Goal: Entertainment & Leisure: Consume media (video, audio)

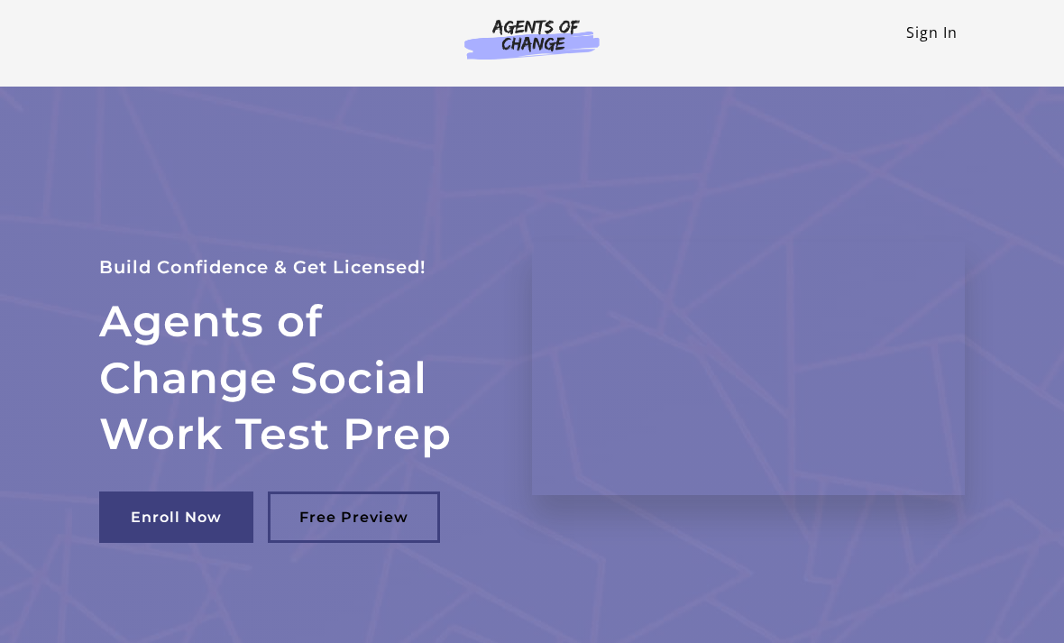
click at [946, 39] on link "Sign In" at bounding box center [931, 33] width 51 height 20
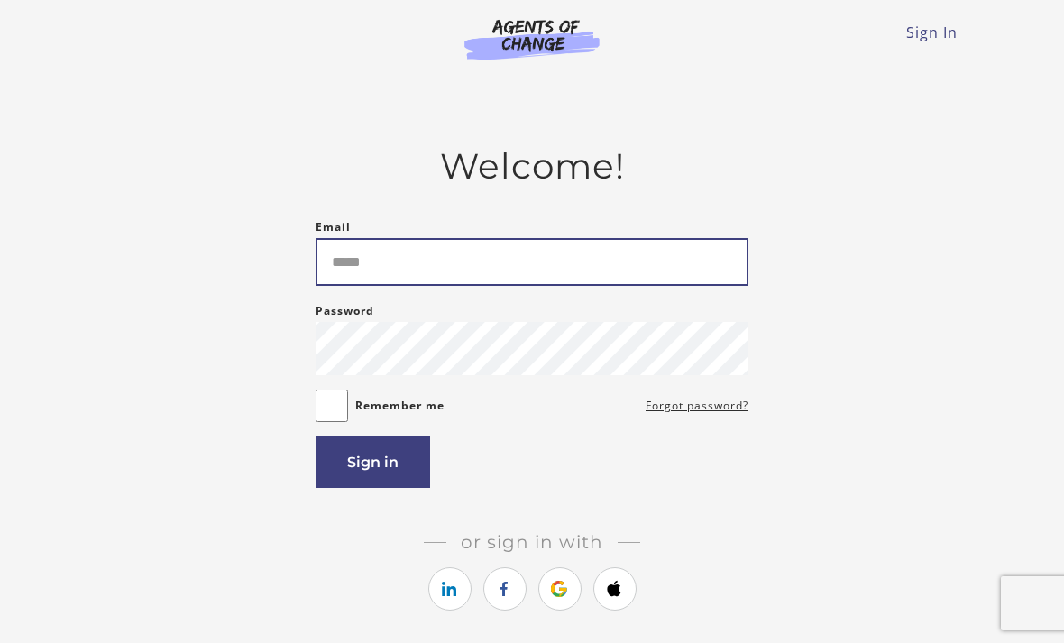
type input "**********"
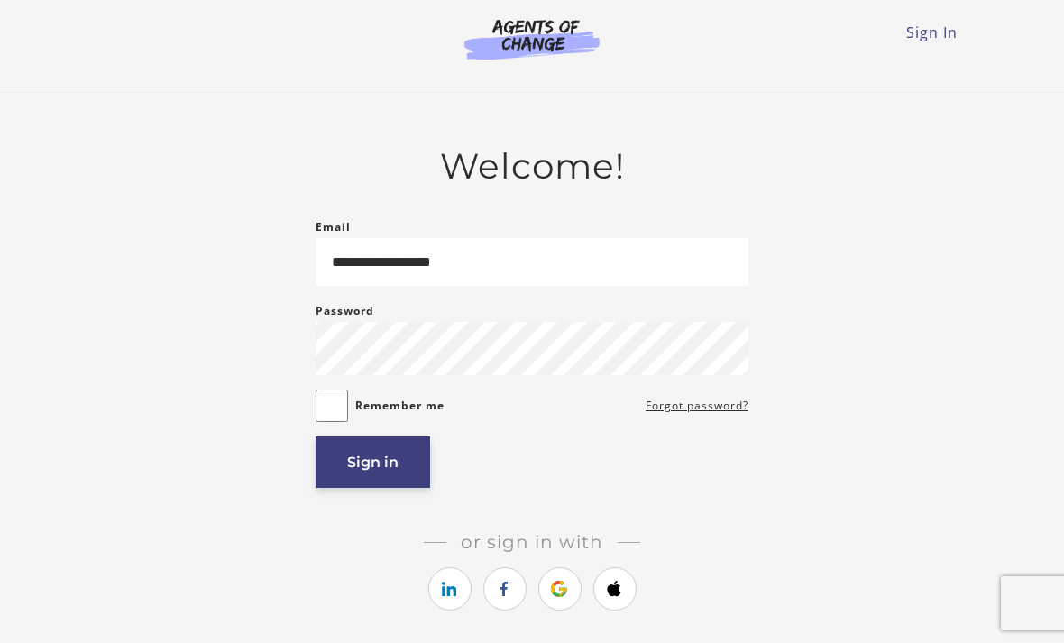
click at [423, 470] on button "Sign in" at bounding box center [372, 461] width 114 height 51
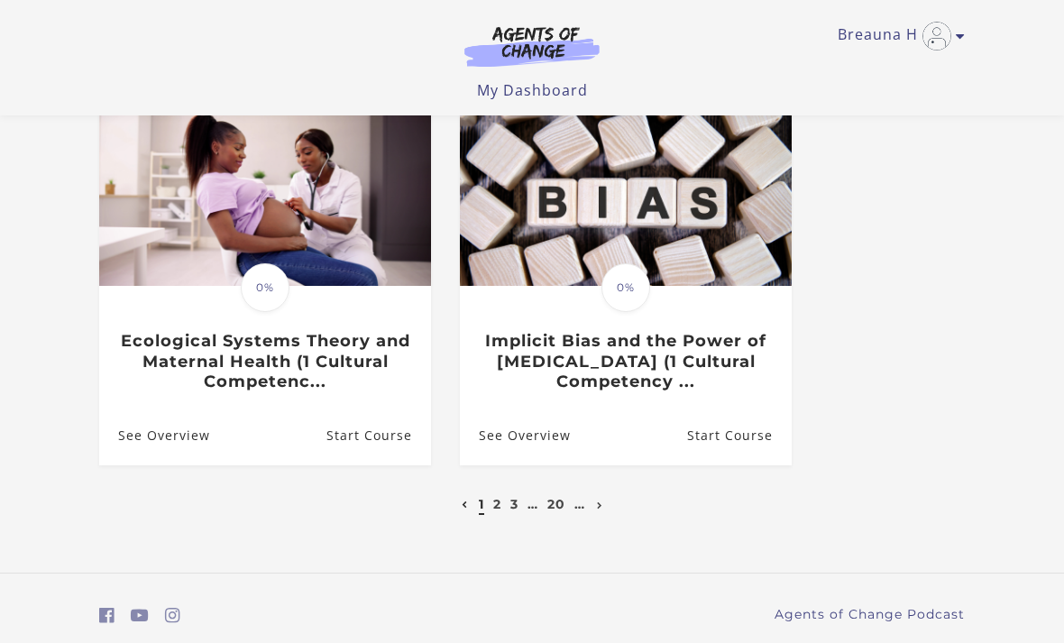
scroll to position [948, 0]
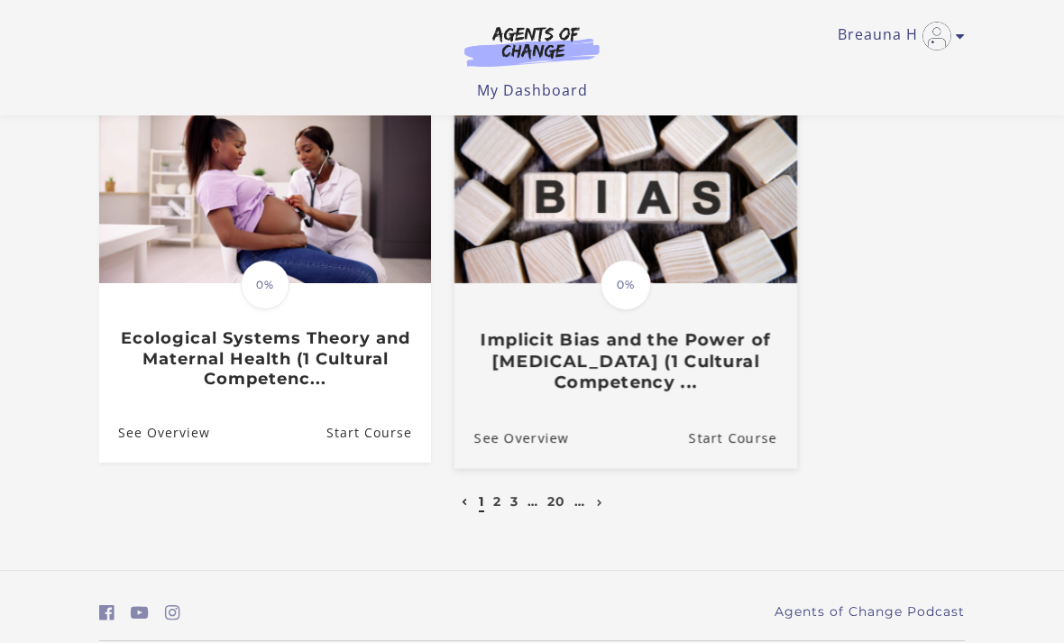
click at [645, 354] on h3 "Implicit Bias and the Power of Peer Support (1 Cultural Competency ..." at bounding box center [625, 360] width 303 height 63
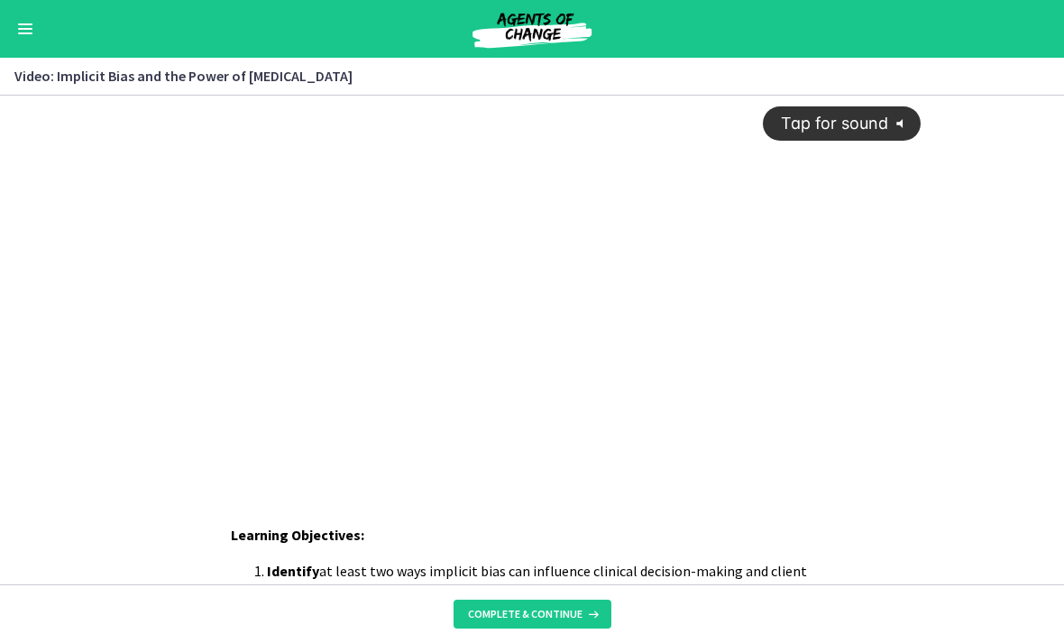
click at [891, 127] on icon "@keyframes VOLUME_SMALL_WAVE_FLASH { 0% { opacity: 0; } 33% { opacity: 1; } 66%…" at bounding box center [903, 123] width 30 height 30
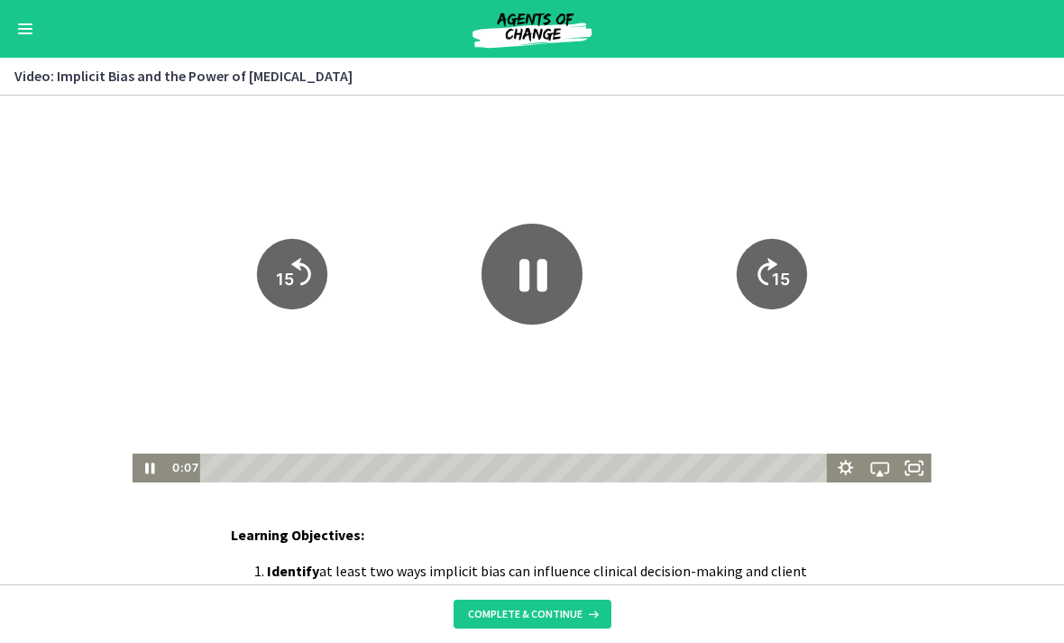
click at [569, 245] on icon "Pause" at bounding box center [531, 274] width 101 height 101
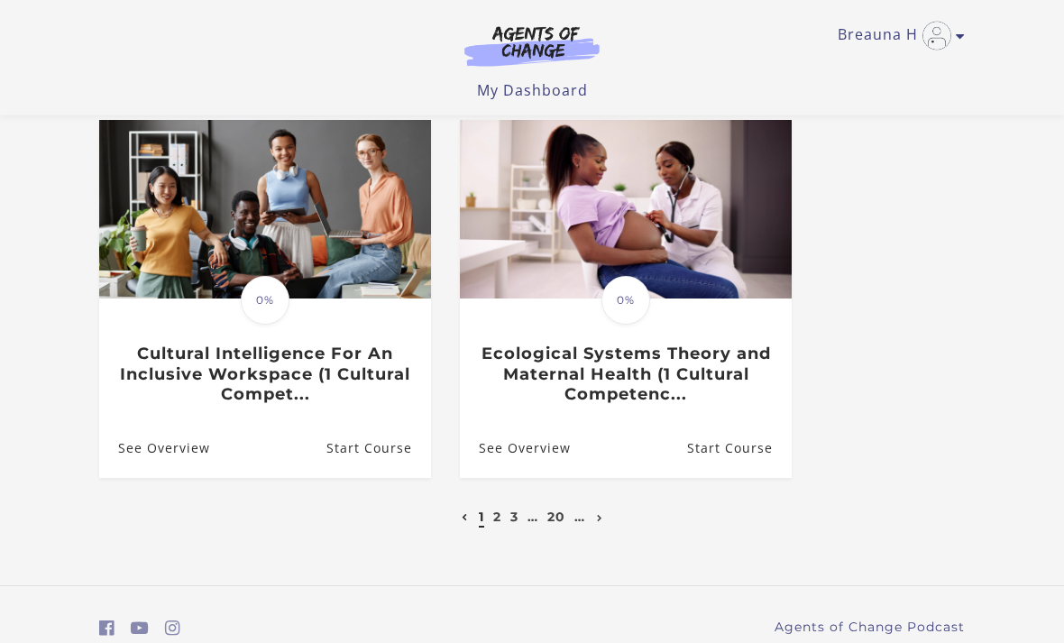
scroll to position [921, 0]
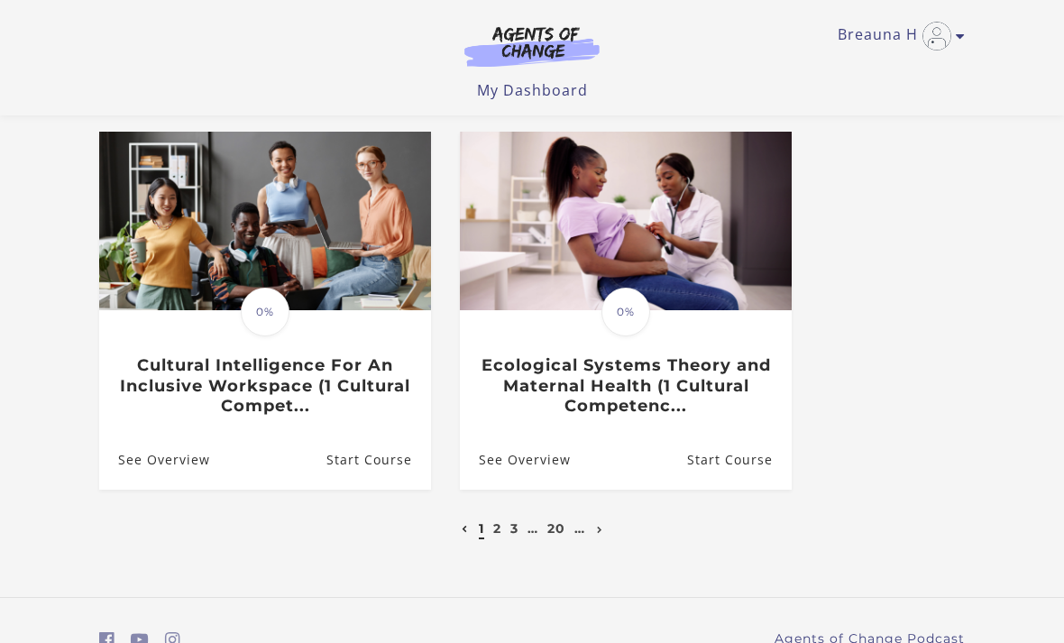
click at [483, 527] on link "1" at bounding box center [481, 528] width 5 height 16
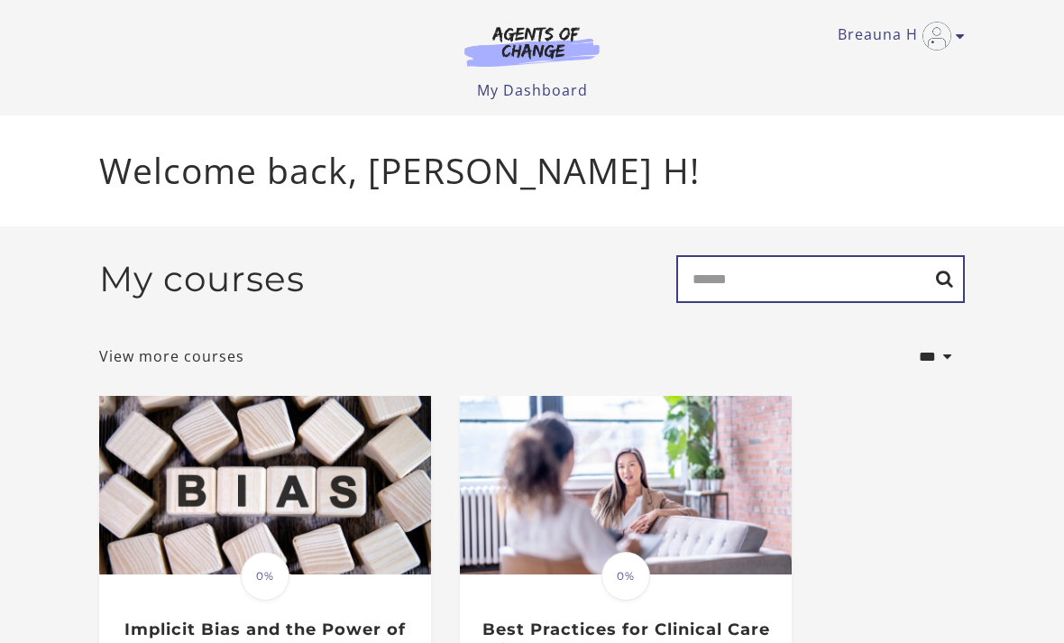
click at [834, 291] on input "Search" at bounding box center [820, 279] width 288 height 48
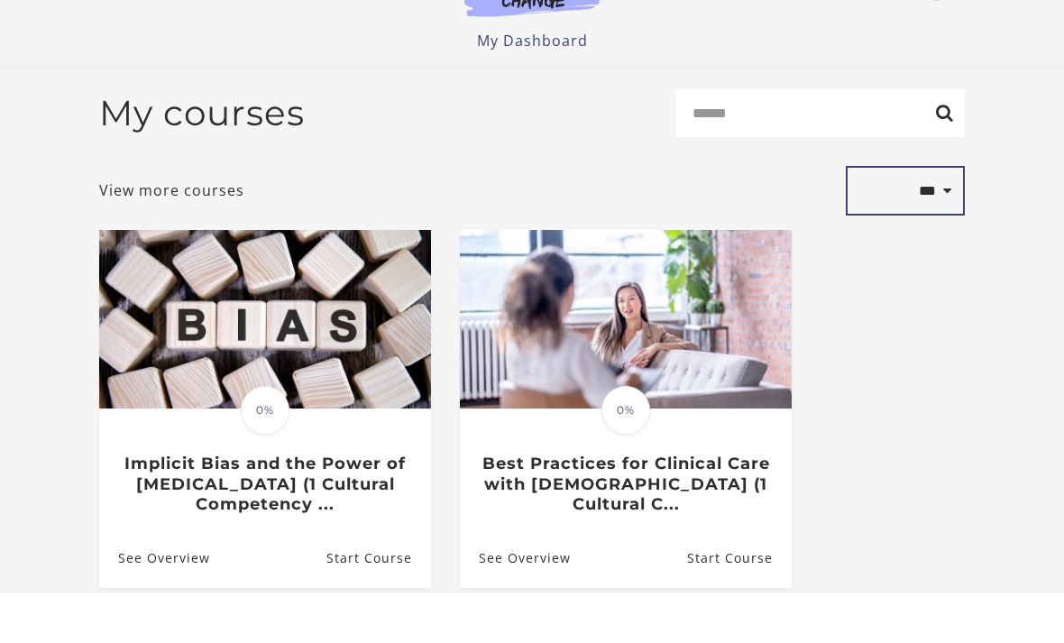
click at [939, 216] on select "**********" at bounding box center [905, 241] width 119 height 50
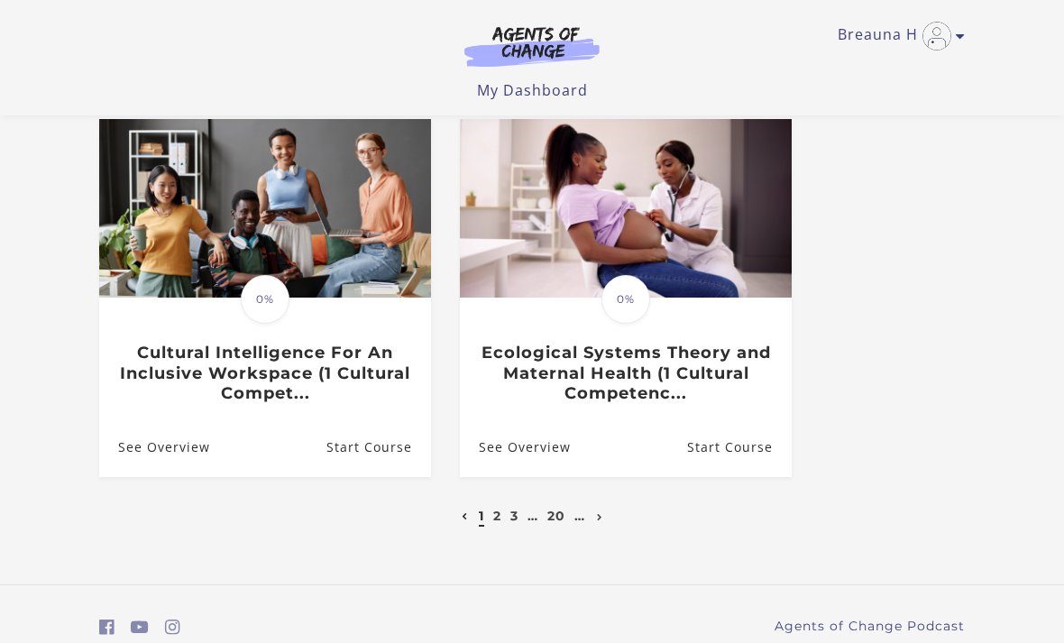
scroll to position [948, 0]
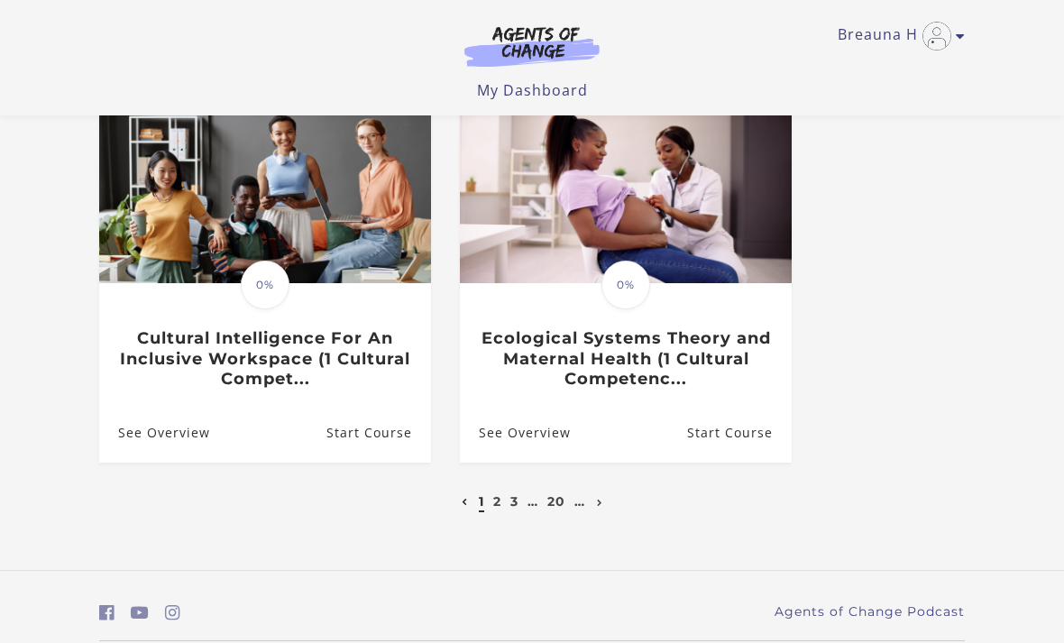
click at [481, 501] on link "1" at bounding box center [481, 501] width 5 height 16
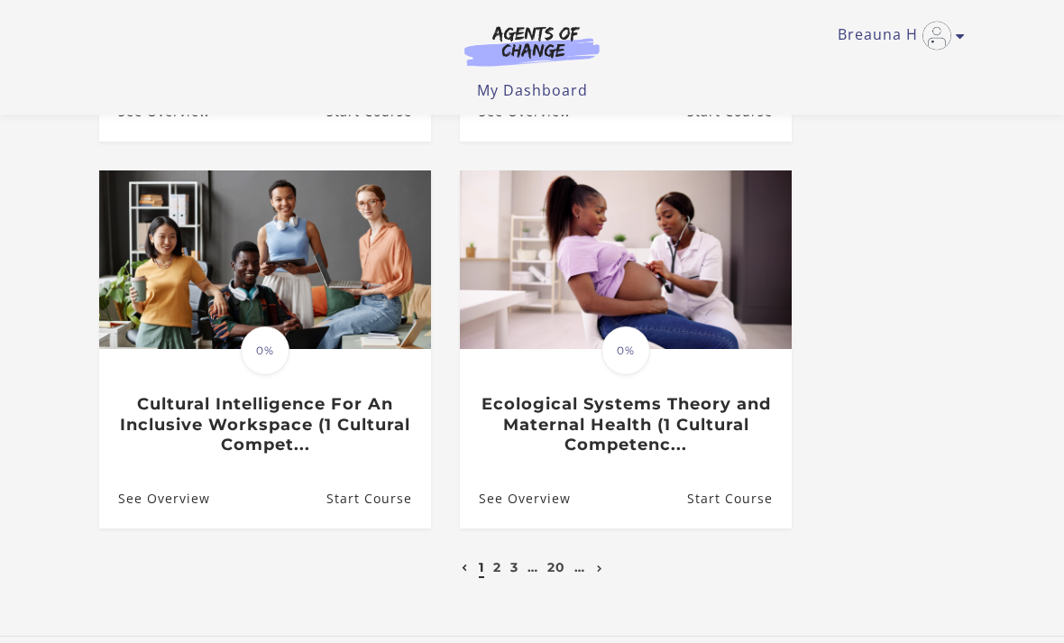
scroll to position [876, 0]
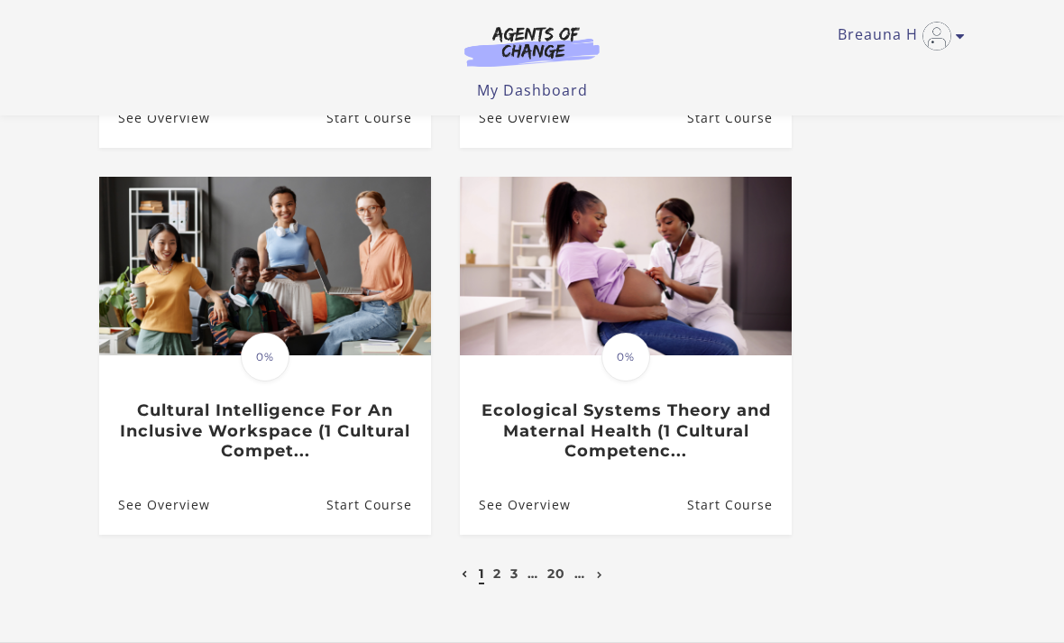
click at [483, 580] on link "1" at bounding box center [481, 573] width 5 height 16
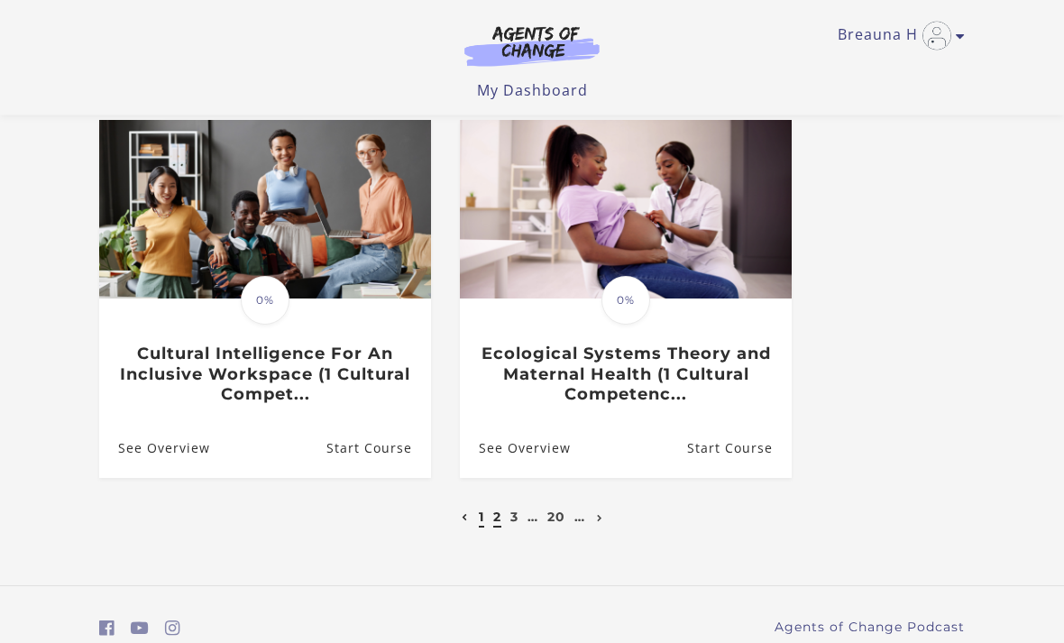
scroll to position [933, 0]
click at [495, 514] on link "2" at bounding box center [497, 516] width 8 height 16
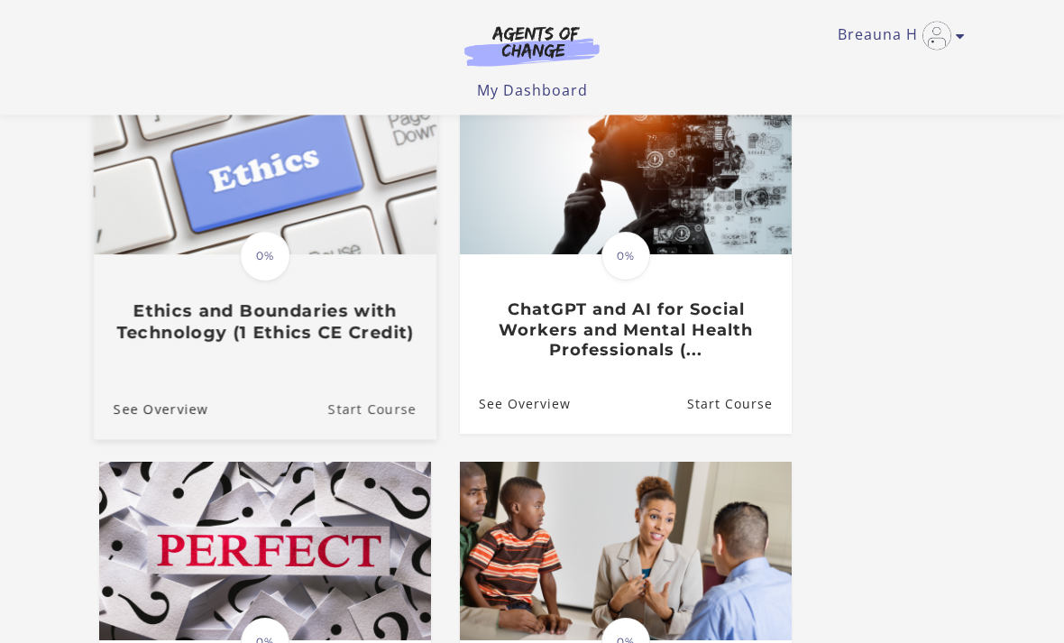
scroll to position [571, 0]
click at [391, 407] on link "Start Course" at bounding box center [382, 409] width 108 height 60
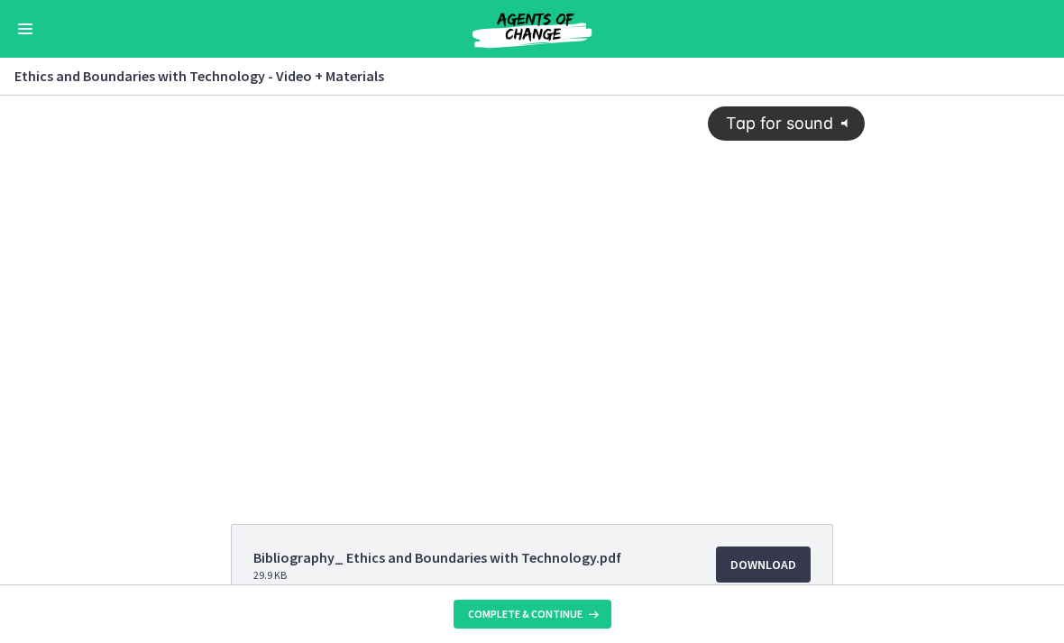
click at [850, 110] on icon "@keyframes VOLUME_SMALL_WAVE_FLASH { 0% { opacity: 0; } 33% { opacity: 1; } 66%…" at bounding box center [848, 123] width 30 height 30
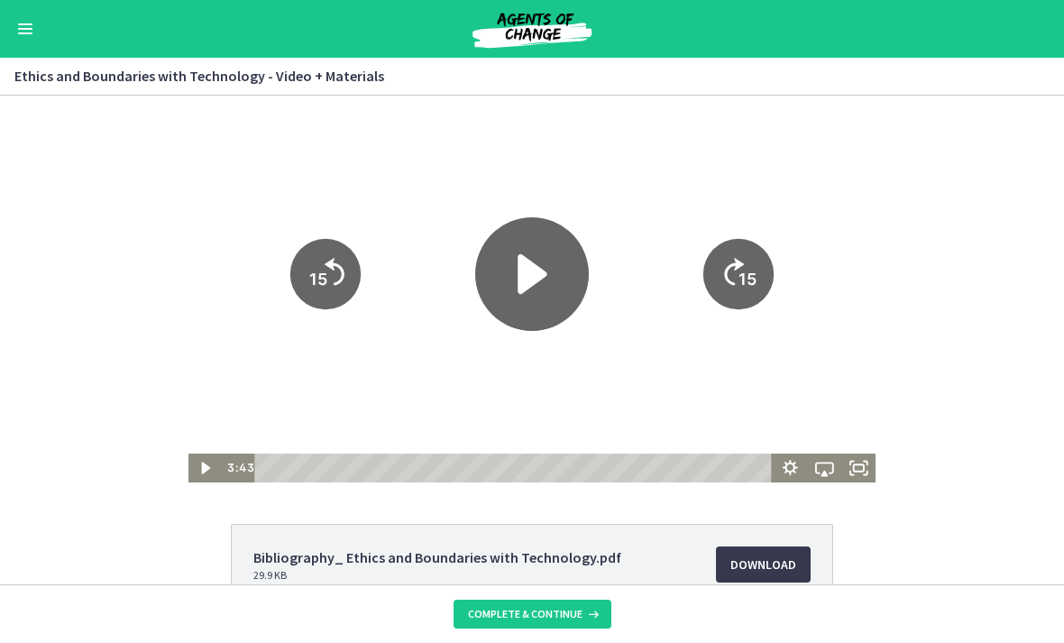
click at [539, 261] on icon "Play Video" at bounding box center [532, 274] width 114 height 114
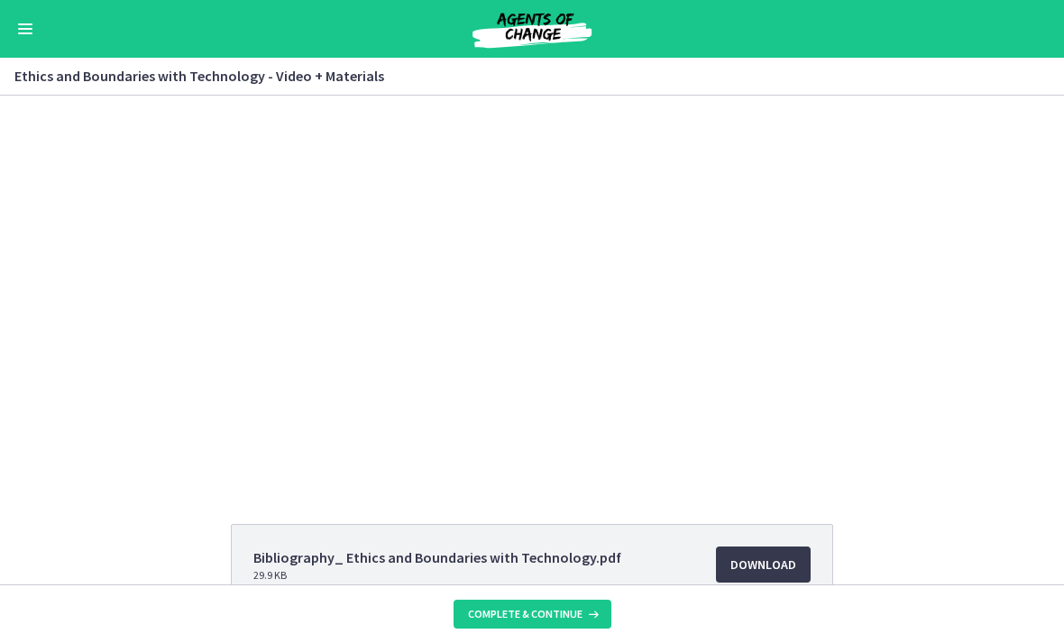
click at [309, 449] on div at bounding box center [532, 289] width 688 height 387
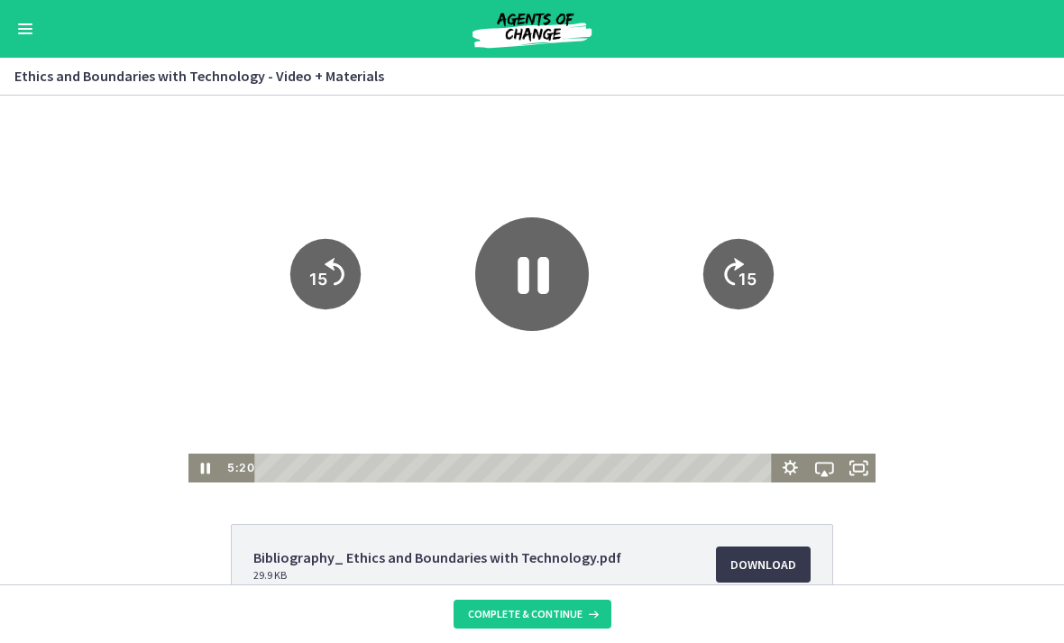
click at [506, 264] on icon "Pause" at bounding box center [532, 274] width 114 height 114
